Goal: Transaction & Acquisition: Purchase product/service

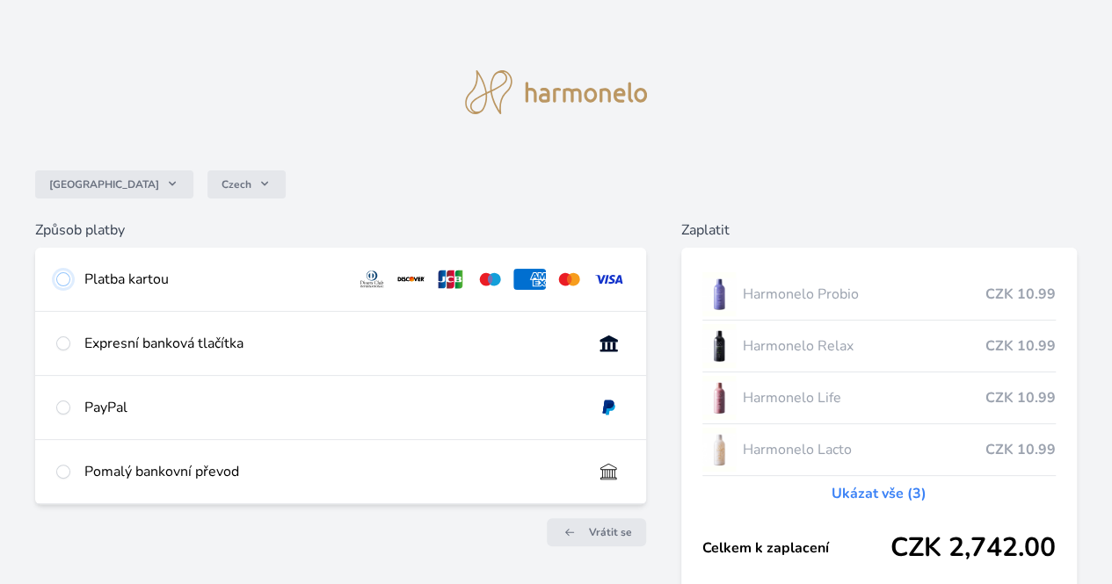
click at [70, 282] on input "radio" at bounding box center [63, 279] width 14 height 14
radio input "true"
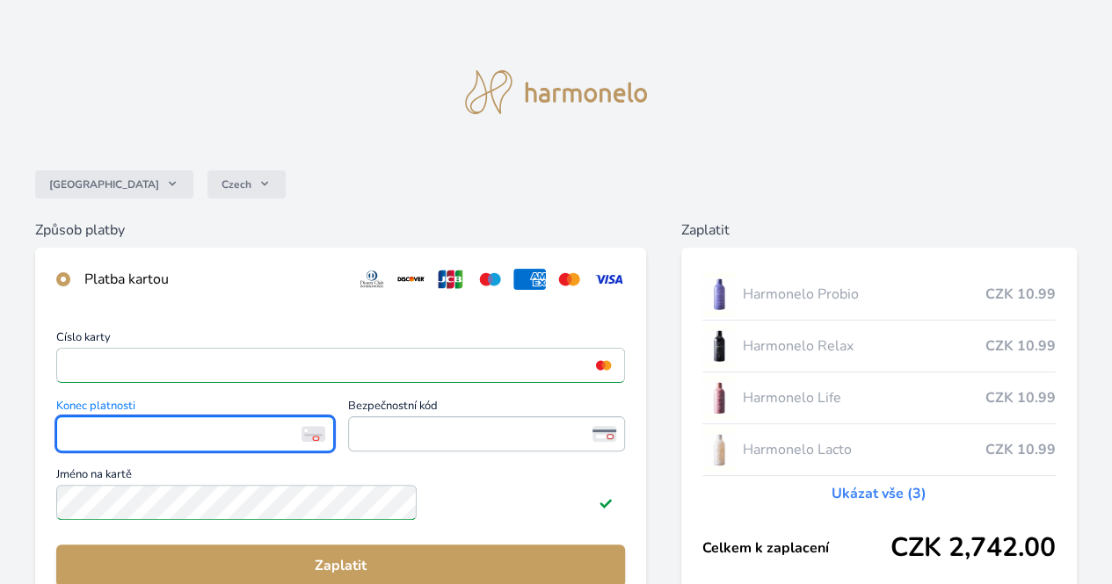
click at [325, 442] on img at bounding box center [313, 434] width 24 height 16
drag, startPoint x: 369, startPoint y: 453, endPoint x: 2, endPoint y: 254, distance: 417.7
click at [0, 252] on div "Česko Czech Způsob platby Platba kartou Číslo karty <p>Your browser does not su…" at bounding box center [556, 457] width 1112 height 914
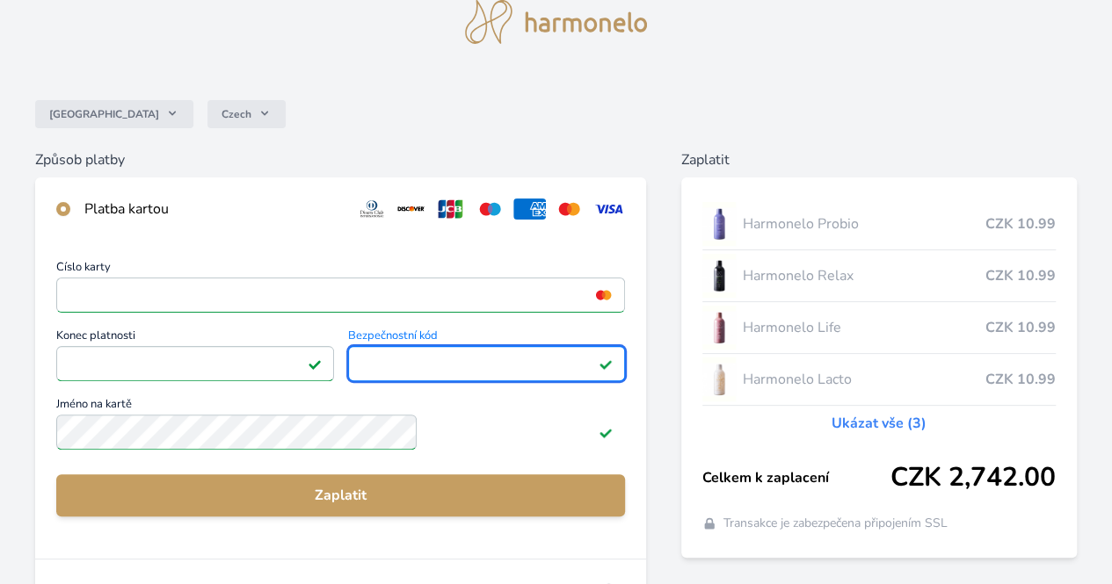
scroll to position [176, 0]
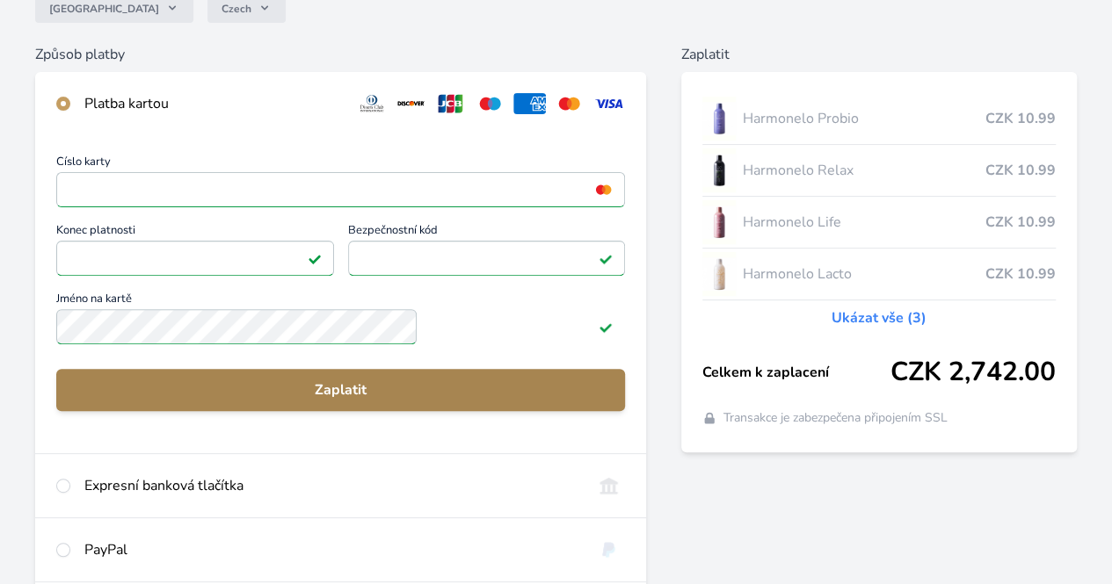
click at [422, 393] on span "Zaplatit" at bounding box center [340, 390] width 541 height 21
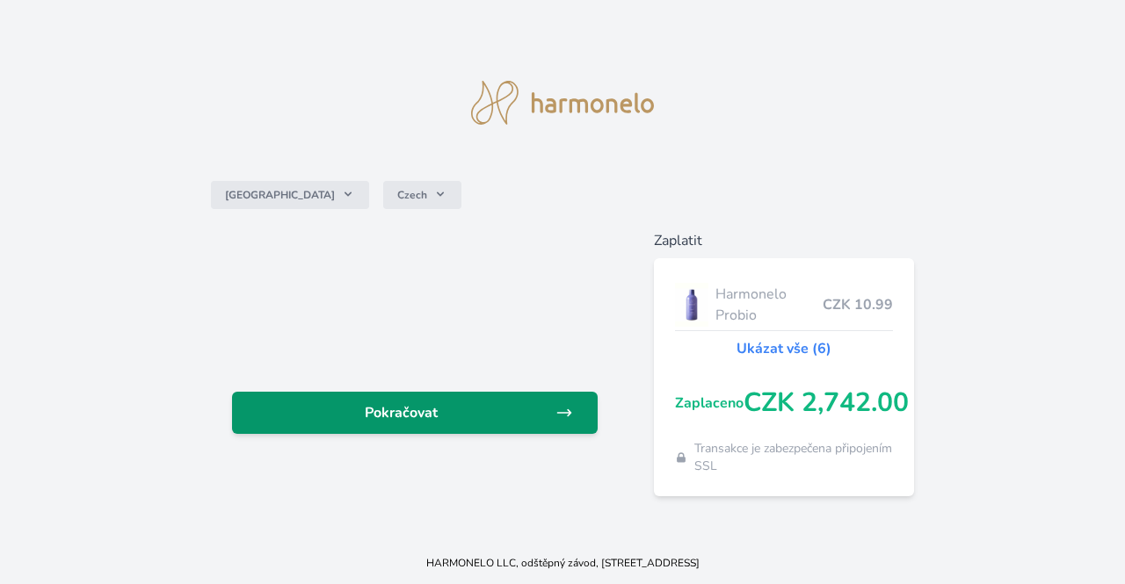
click at [408, 403] on span "Pokračovat" at bounding box center [400, 413] width 309 height 21
